Goal: Navigation & Orientation: Find specific page/section

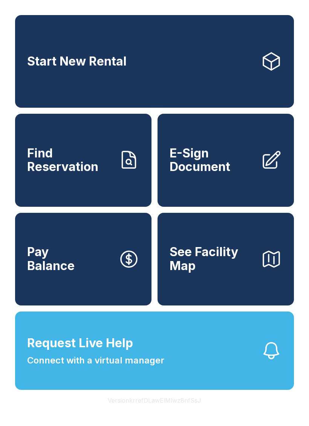
click at [162, 411] on button "Version krrefDLawElMlwz8nfSsJ" at bounding box center [154, 400] width 105 height 21
click at [160, 411] on button "Version krrefDLawElMlwz8nfSsJ" at bounding box center [154, 400] width 105 height 21
click at [159, 411] on button "Version krrefDLawElMlwz8nfSsJ" at bounding box center [154, 400] width 105 height 21
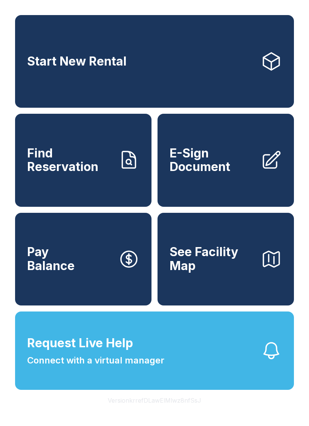
click at [160, 411] on button "Version krrefDLawElMlwz8nfSsJ" at bounding box center [154, 400] width 105 height 21
click at [163, 411] on button "Version krrefDLawElMlwz8nfSsJ" at bounding box center [154, 400] width 105 height 21
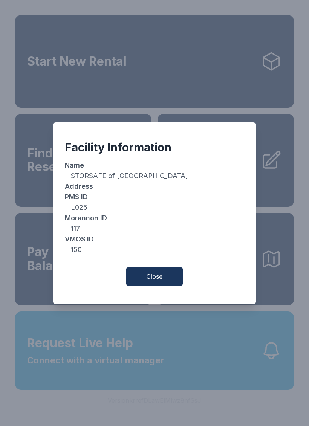
click at [108, 189] on dt "Address" at bounding box center [154, 186] width 179 height 11
click at [159, 278] on span "Close" at bounding box center [154, 276] width 17 height 9
